Goal: Find specific page/section: Find specific page/section

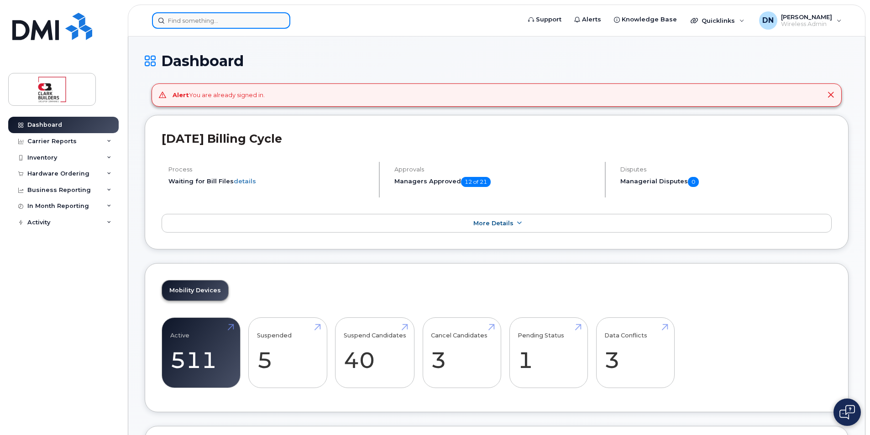
click at [259, 25] on input at bounding box center [221, 20] width 138 height 16
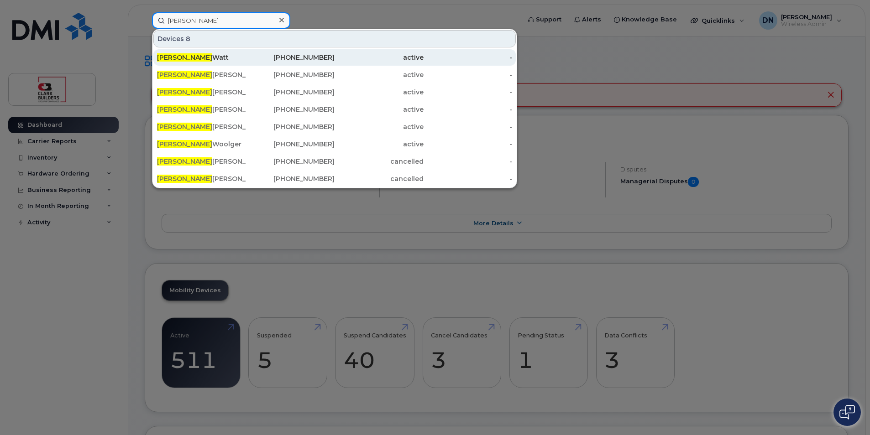
type input "[PERSON_NAME]"
click at [240, 53] on div "[PERSON_NAME]" at bounding box center [201, 57] width 89 height 9
